Goal: Use online tool/utility: Utilize a website feature to perform a specific function

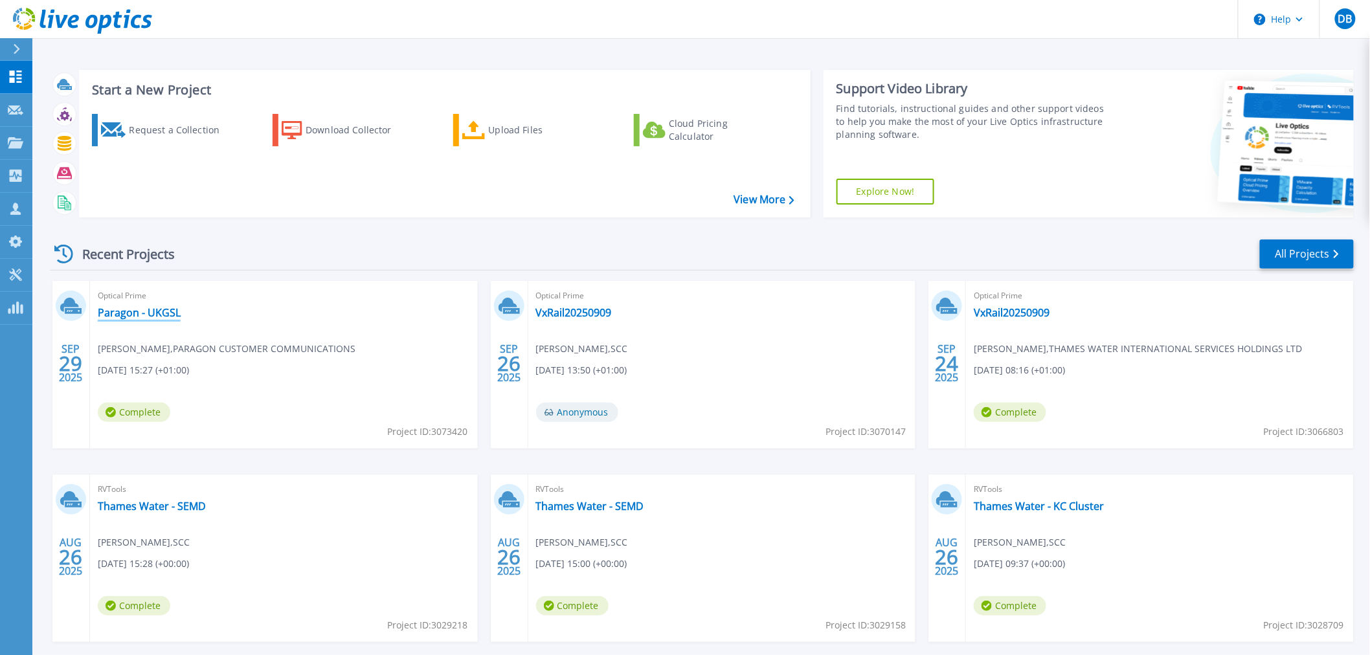
click at [118, 312] on link "Paragon - UKGSL" at bounding box center [139, 312] width 83 height 13
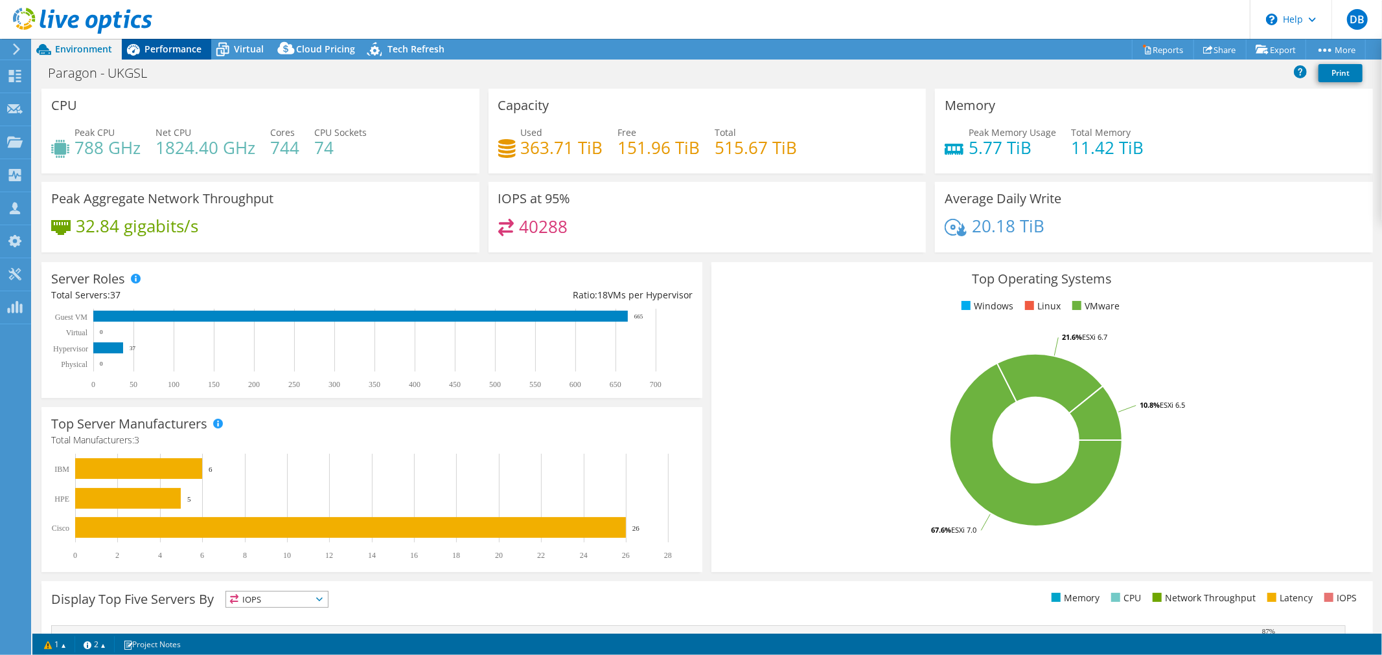
click at [176, 50] on span "Performance" at bounding box center [172, 49] width 57 height 12
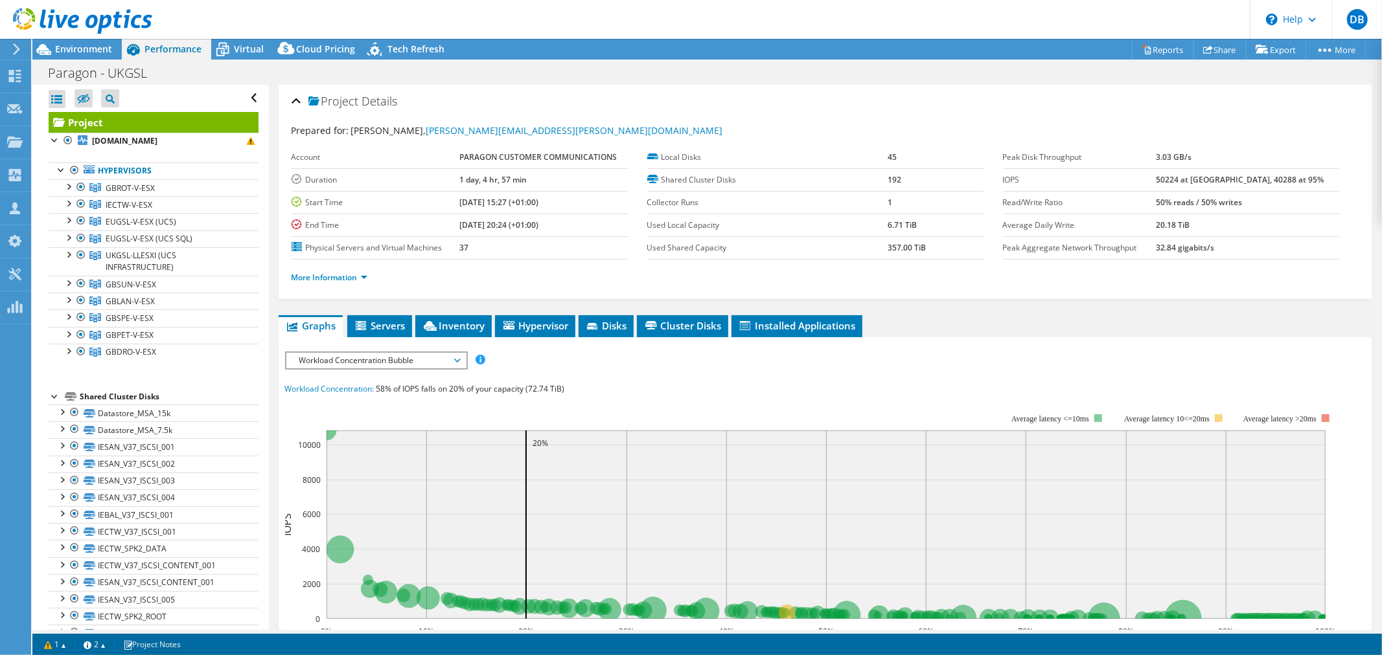
click at [439, 358] on span "Workload Concentration Bubble" at bounding box center [376, 361] width 166 height 16
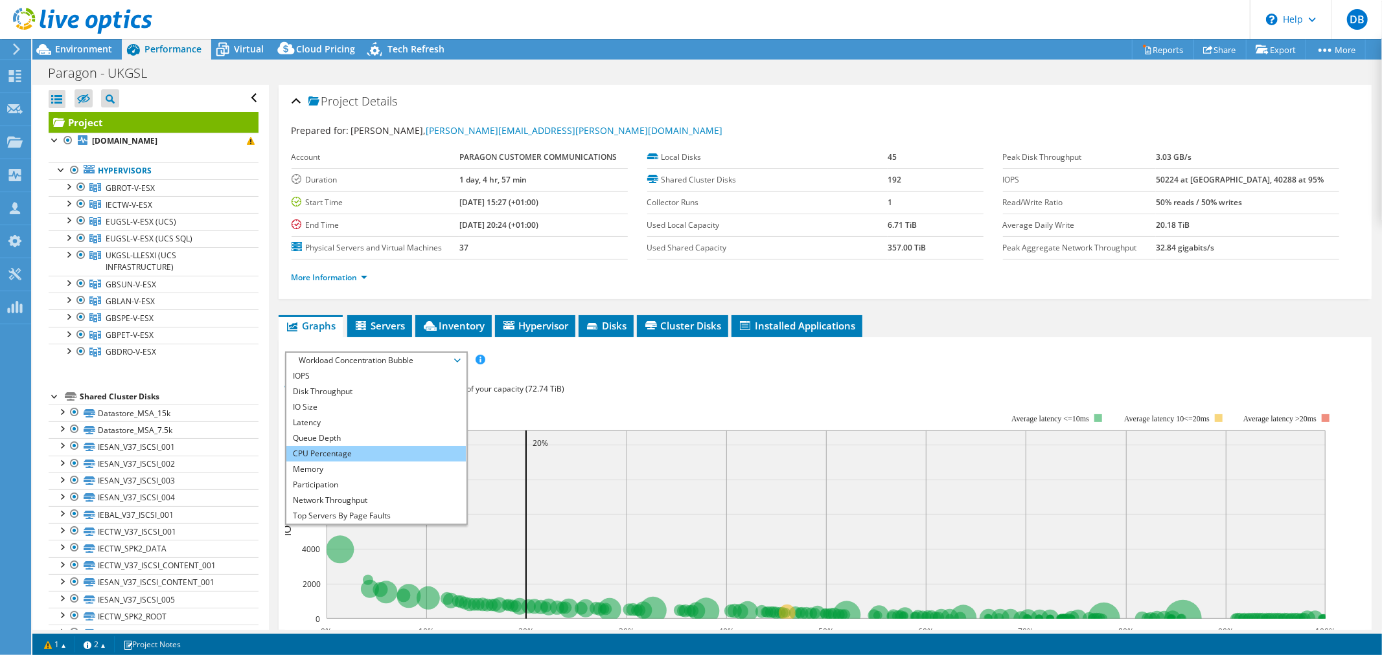
click at [380, 446] on li "CPU Percentage" at bounding box center [375, 454] width 179 height 16
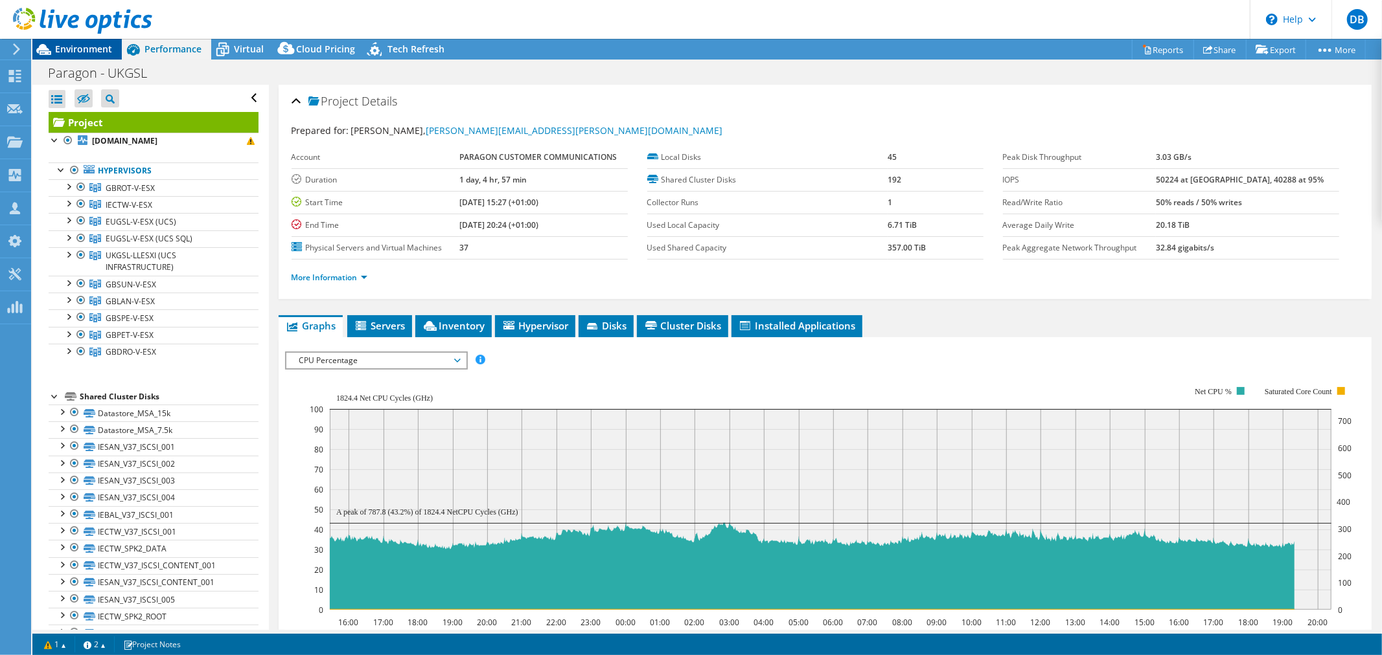
click at [93, 52] on span "Environment" at bounding box center [83, 49] width 57 height 12
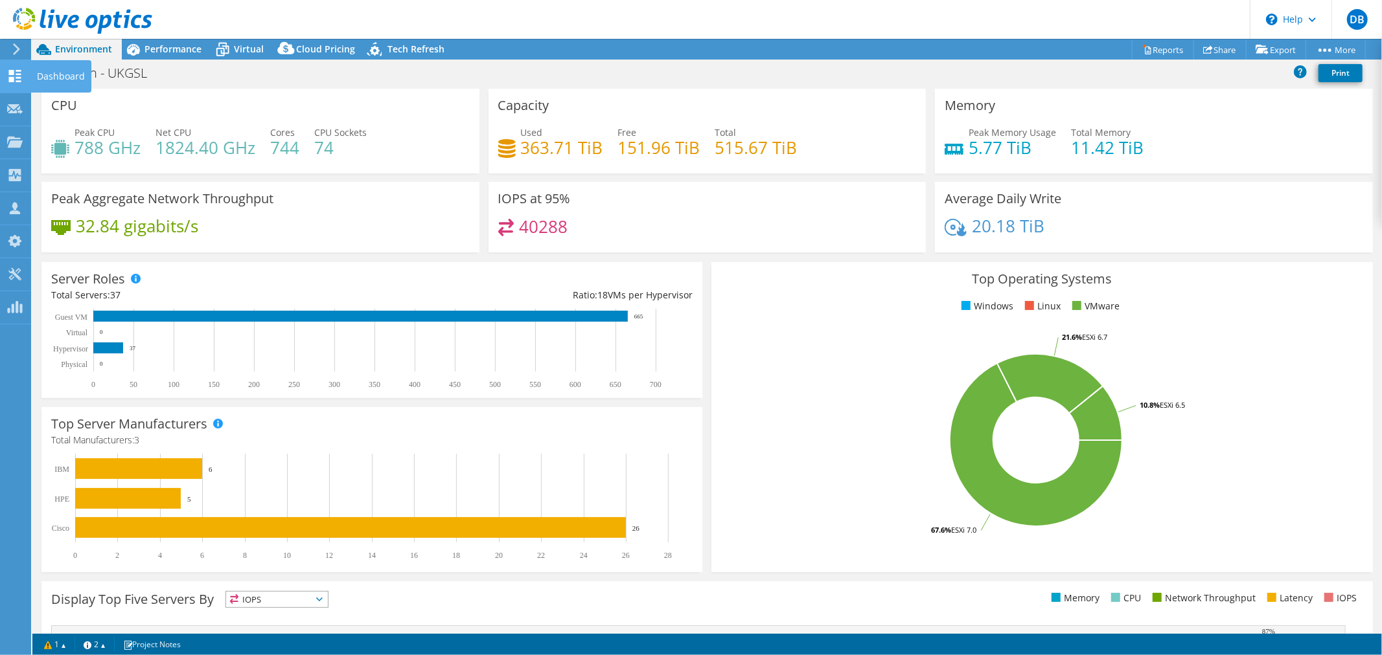
click at [7, 72] on icon at bounding box center [15, 76] width 16 height 12
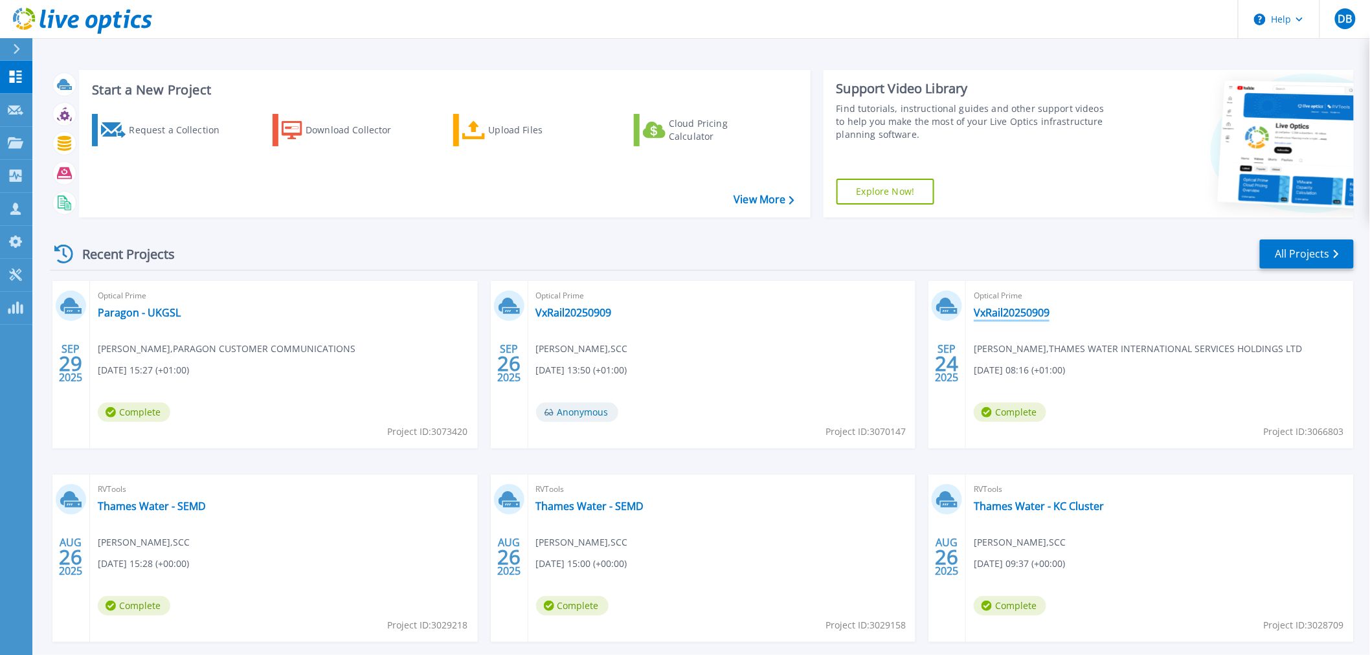
click at [1014, 313] on link "VxRail20250909" at bounding box center [1012, 312] width 76 height 13
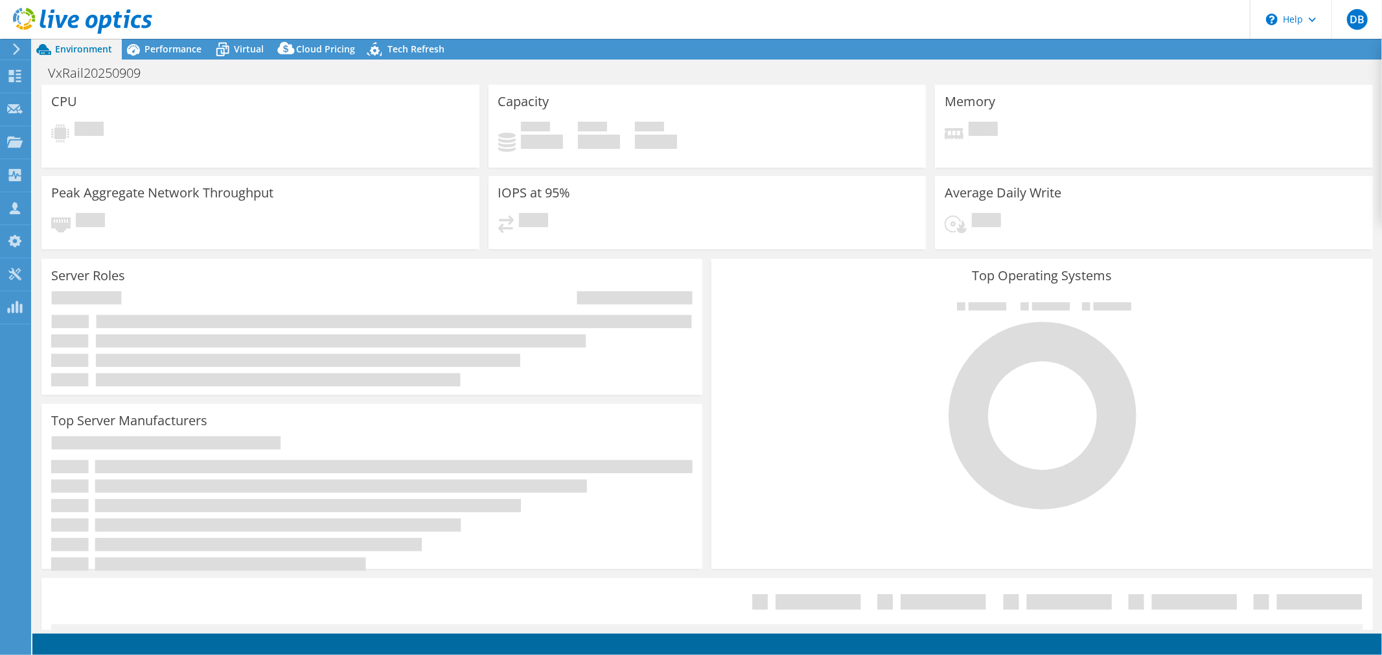
select select "EULondon"
select select "USD"
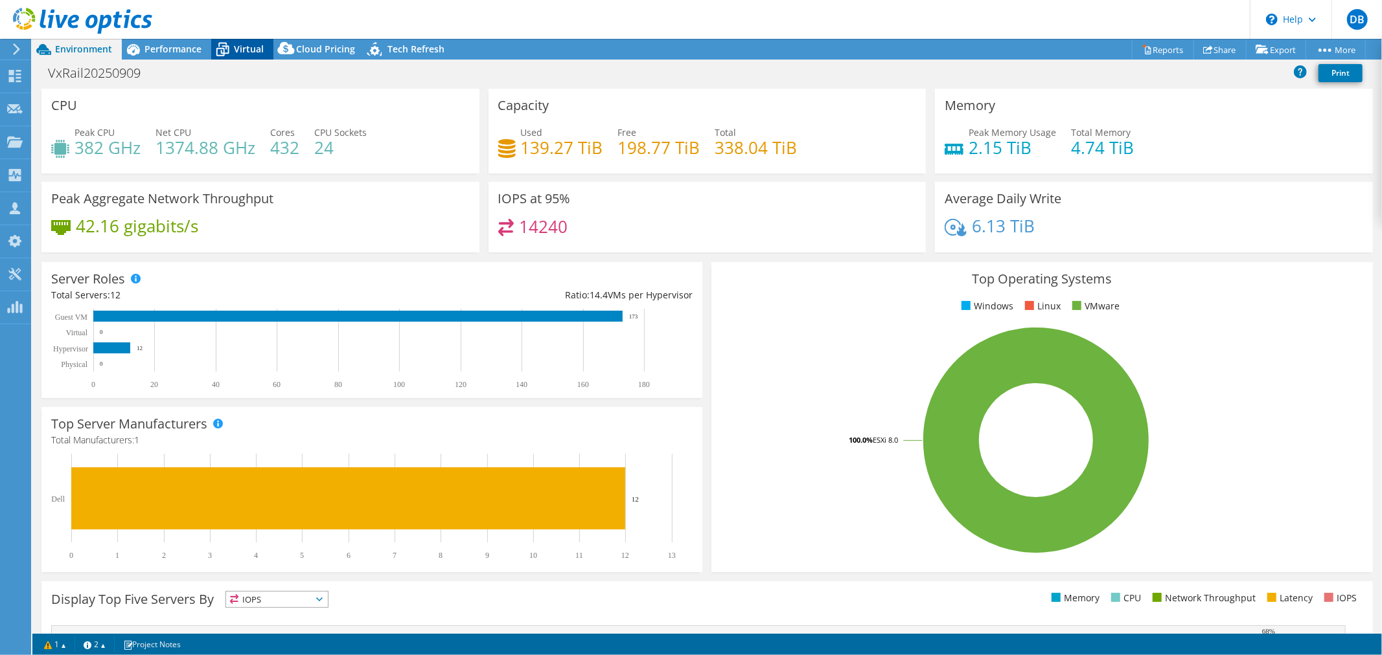
click at [232, 51] on icon at bounding box center [222, 49] width 23 height 23
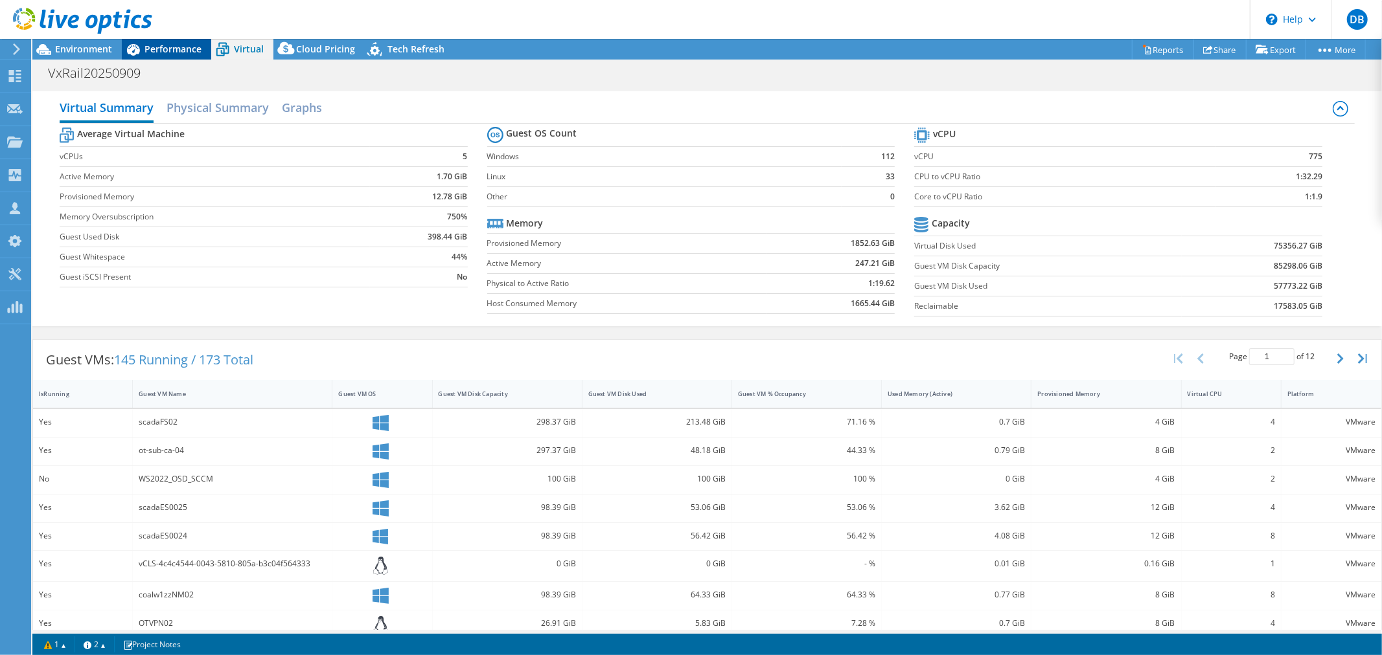
click at [196, 53] on span "Performance" at bounding box center [172, 49] width 57 height 12
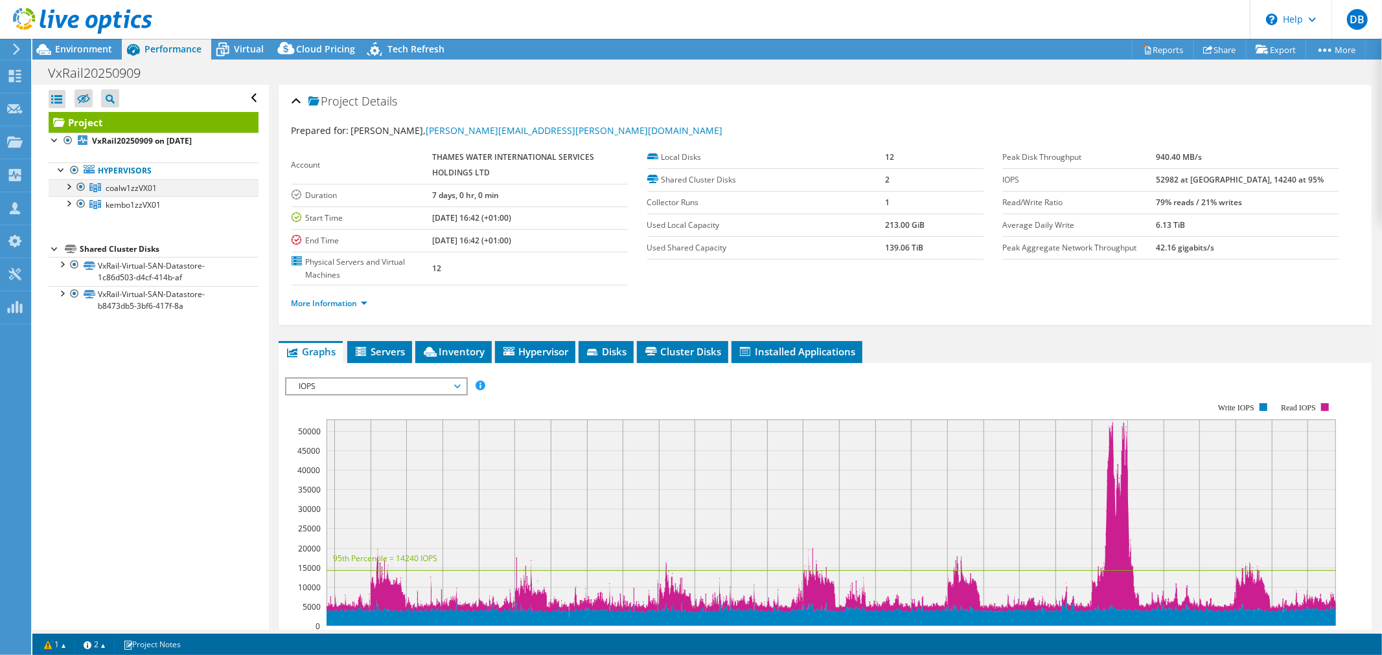
click at [71, 188] on div at bounding box center [68, 185] width 13 height 13
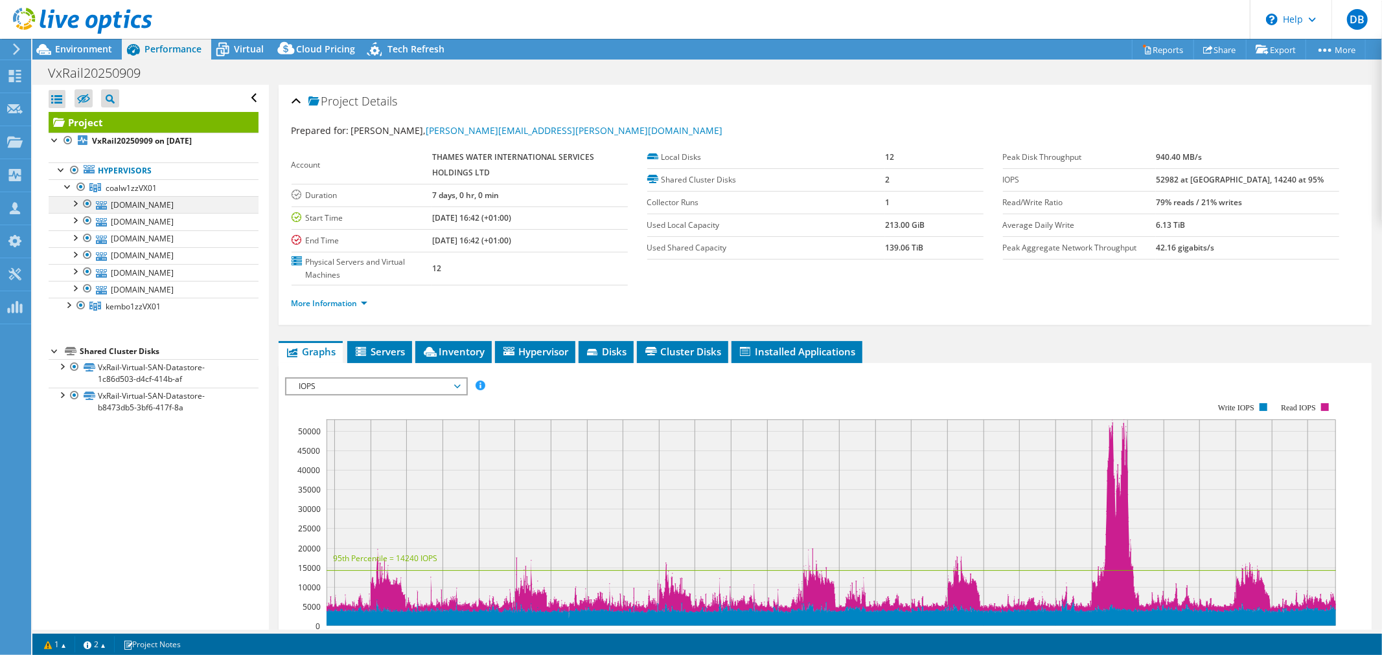
click at [75, 205] on div at bounding box center [74, 202] width 13 height 13
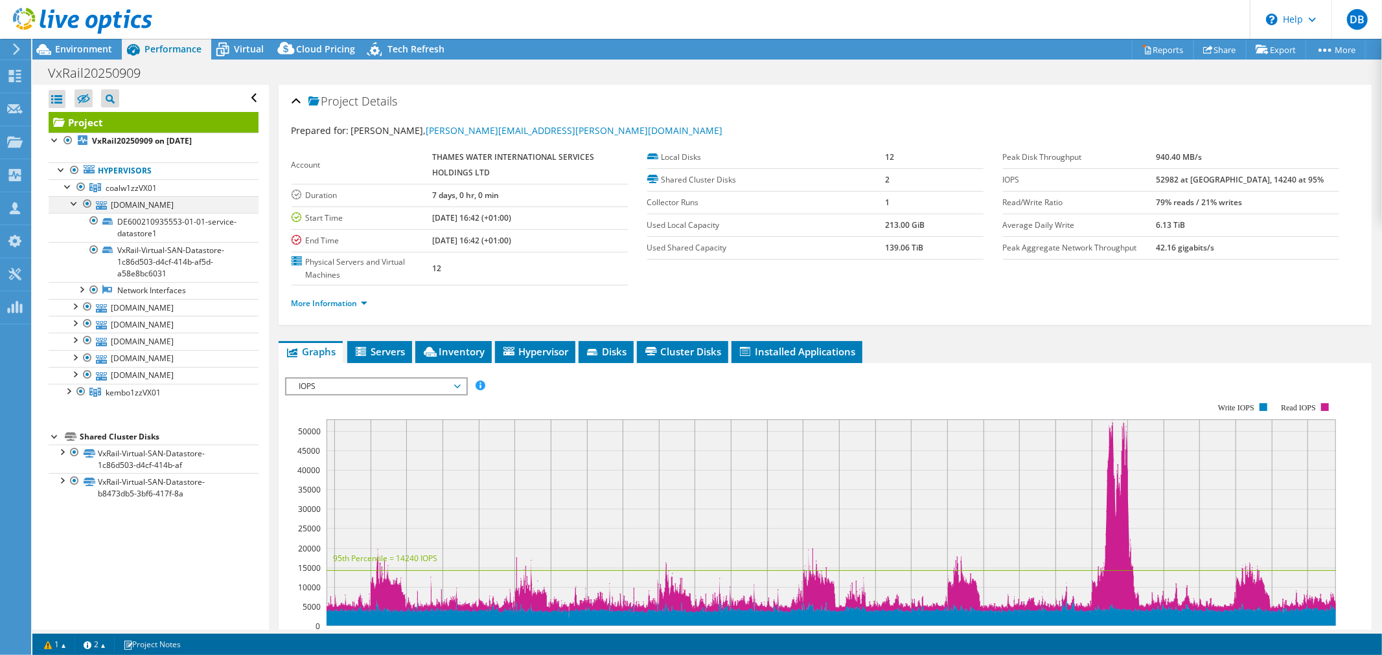
click at [75, 205] on div at bounding box center [74, 202] width 13 height 13
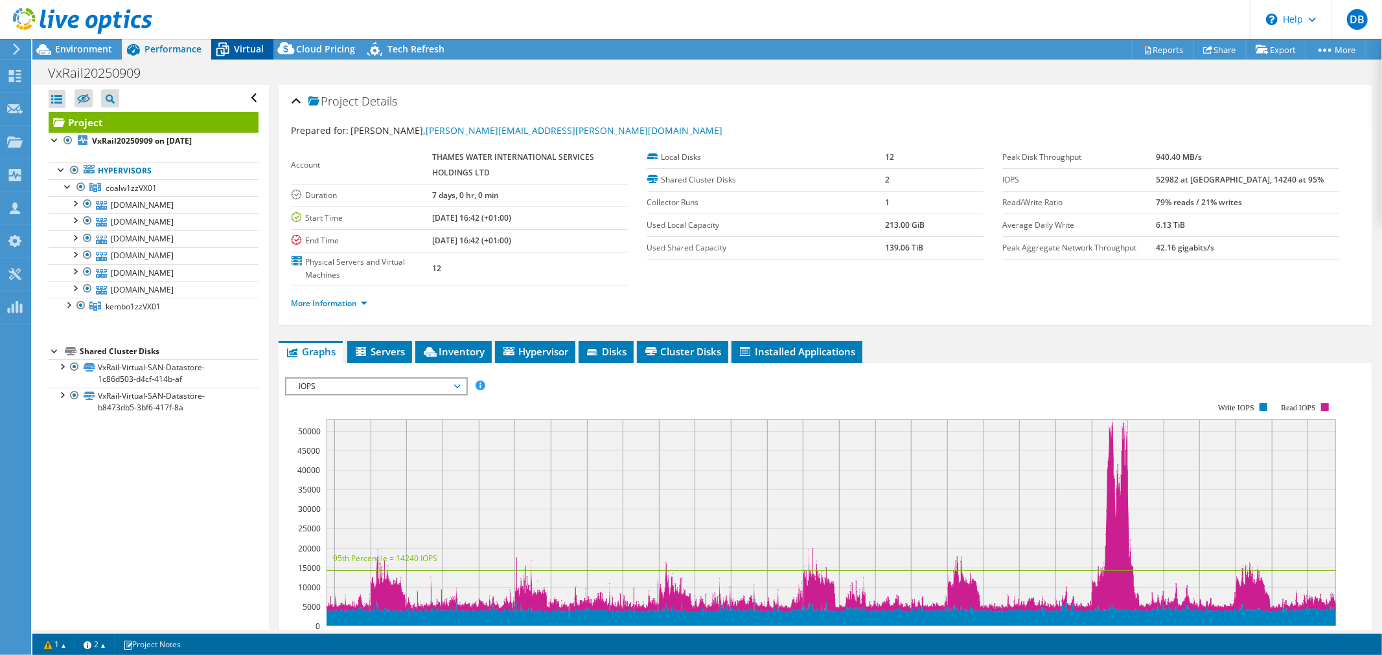
click at [249, 49] on span "Virtual" at bounding box center [249, 49] width 30 height 12
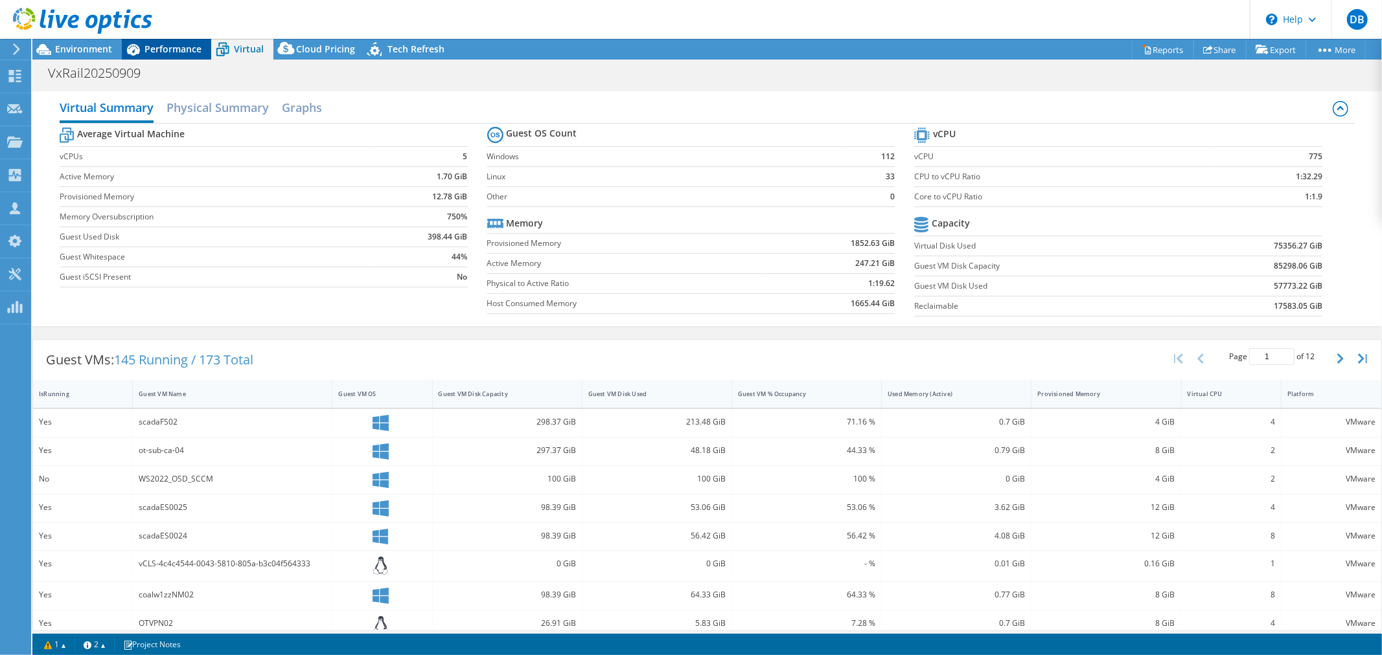
click at [170, 50] on span "Performance" at bounding box center [172, 49] width 57 height 12
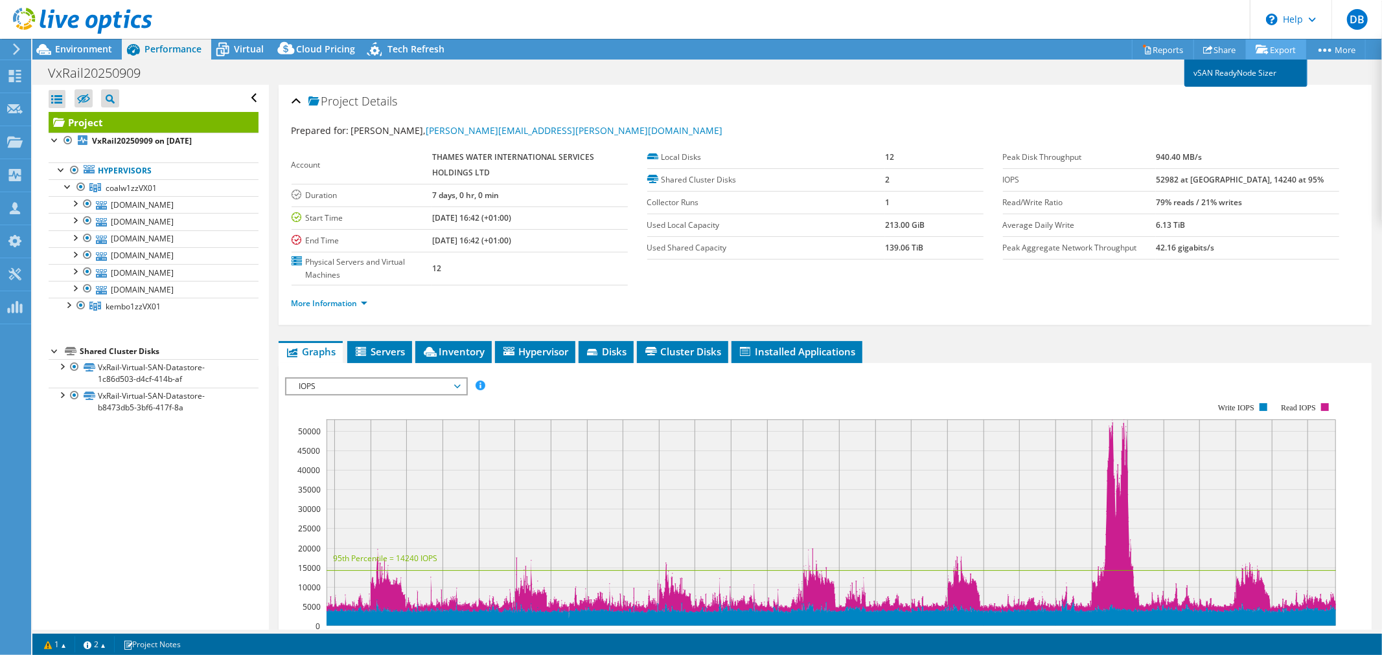
click at [1274, 72] on link "vSAN ReadyNode Sizer" at bounding box center [1245, 73] width 123 height 27
